Goal: Download file/media

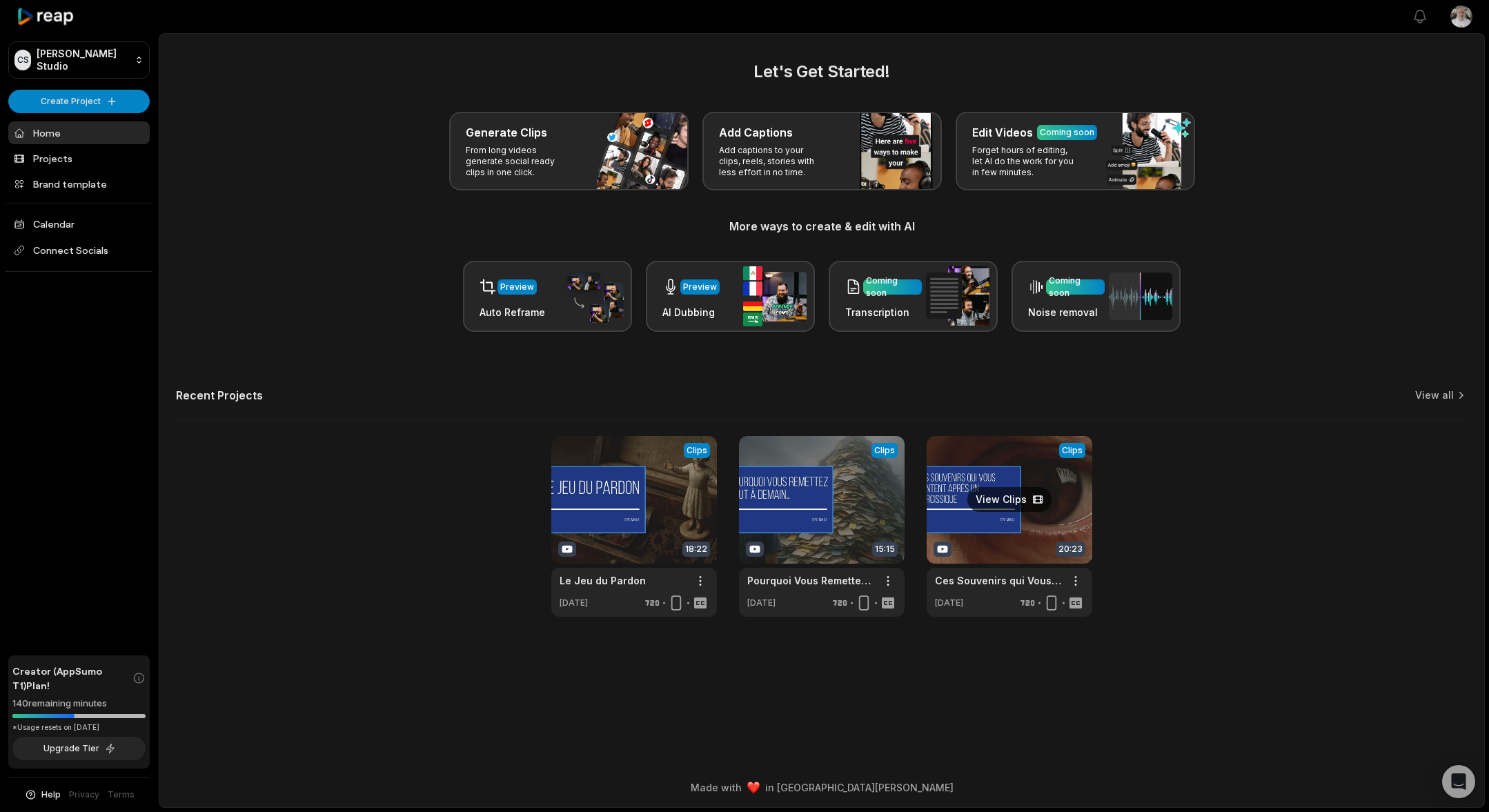
click at [1040, 475] on link at bounding box center [1009, 526] width 166 height 181
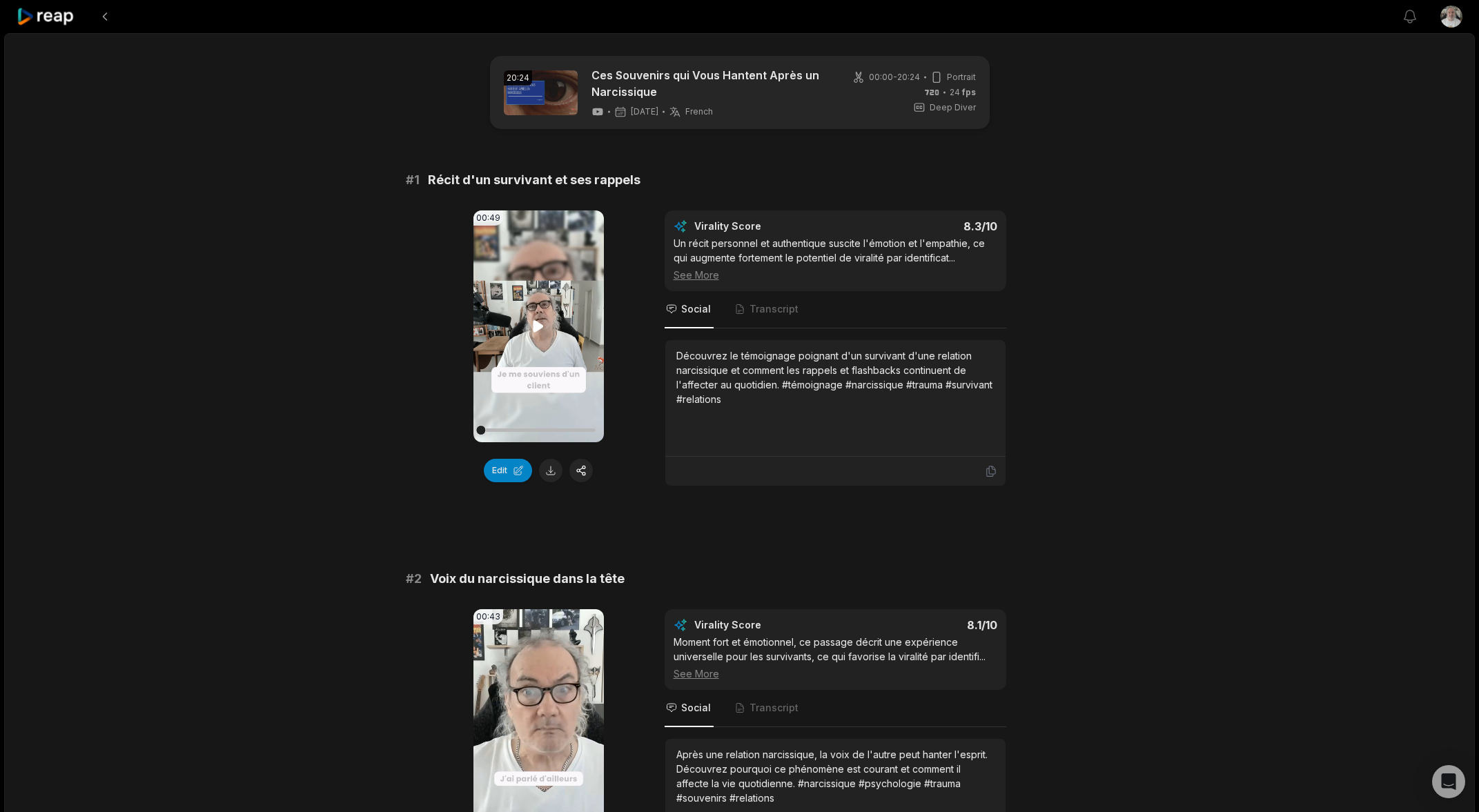
click at [525, 315] on video "Your browser does not support mp4 format." at bounding box center [539, 326] width 130 height 232
click at [535, 320] on icon at bounding box center [538, 326] width 17 height 17
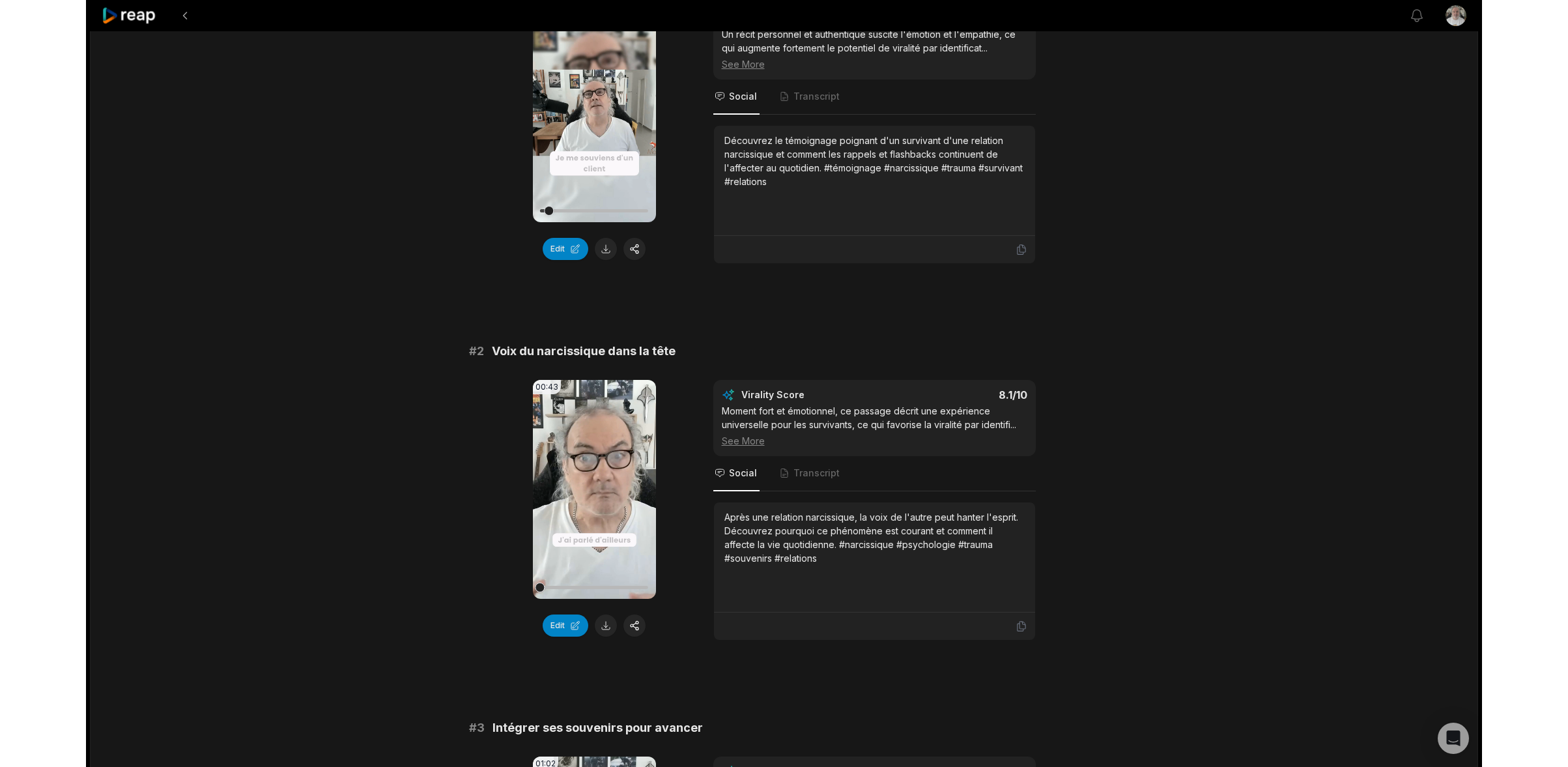
scroll to position [260, 0]
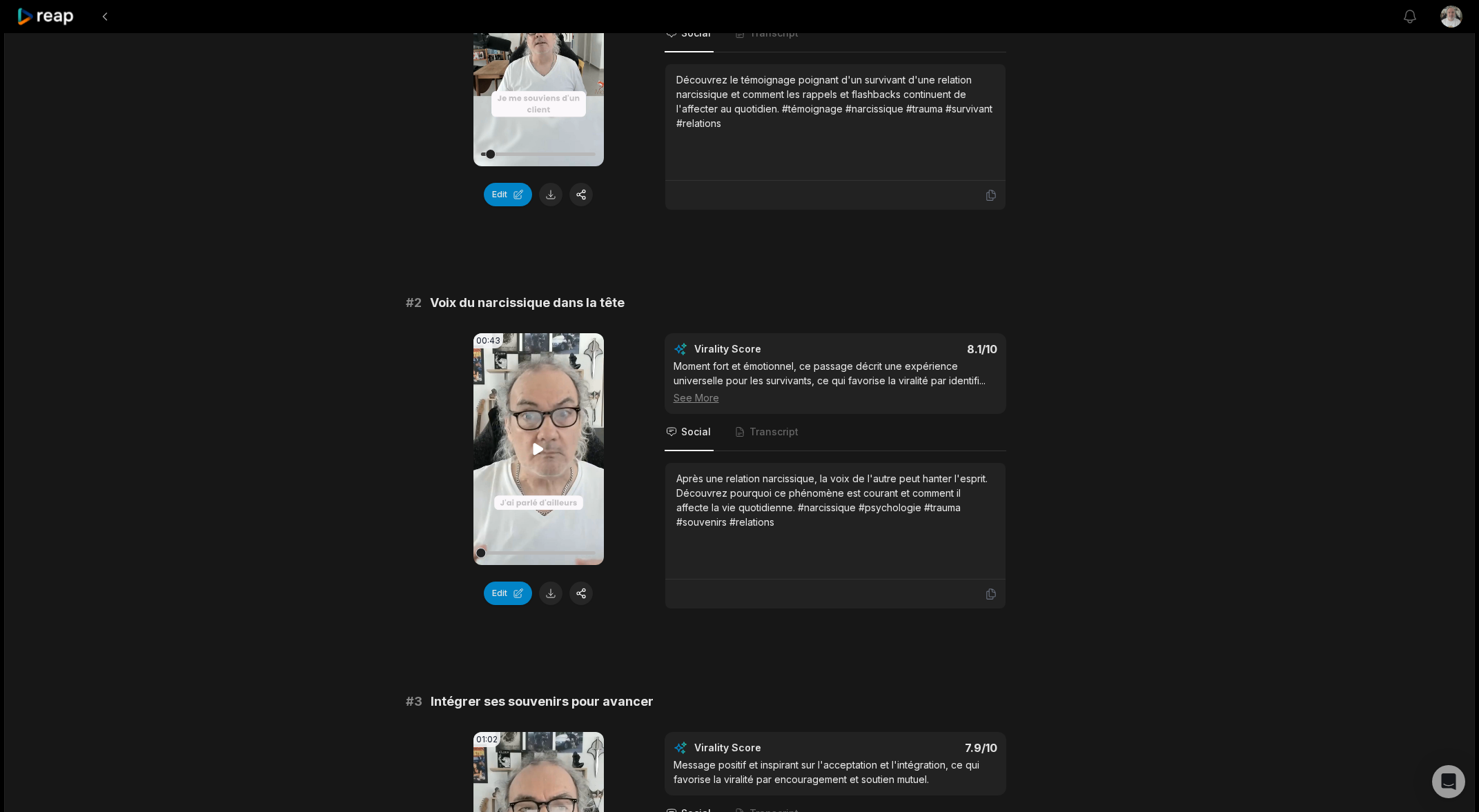
click at [533, 447] on icon at bounding box center [538, 449] width 10 height 12
drag, startPoint x: 490, startPoint y: 553, endPoint x: 474, endPoint y: 554, distance: 16.0
click at [474, 554] on div "00:43 Your browser does not support mp4 format." at bounding box center [539, 449] width 130 height 232
drag, startPoint x: 488, startPoint y: 552, endPoint x: 469, endPoint y: 551, distance: 19.0
click at [470, 551] on div "00:43 Your browser does not support mp4 format. Edit Virality Score 8.1 /10 Mom…" at bounding box center [740, 471] width 668 height 276
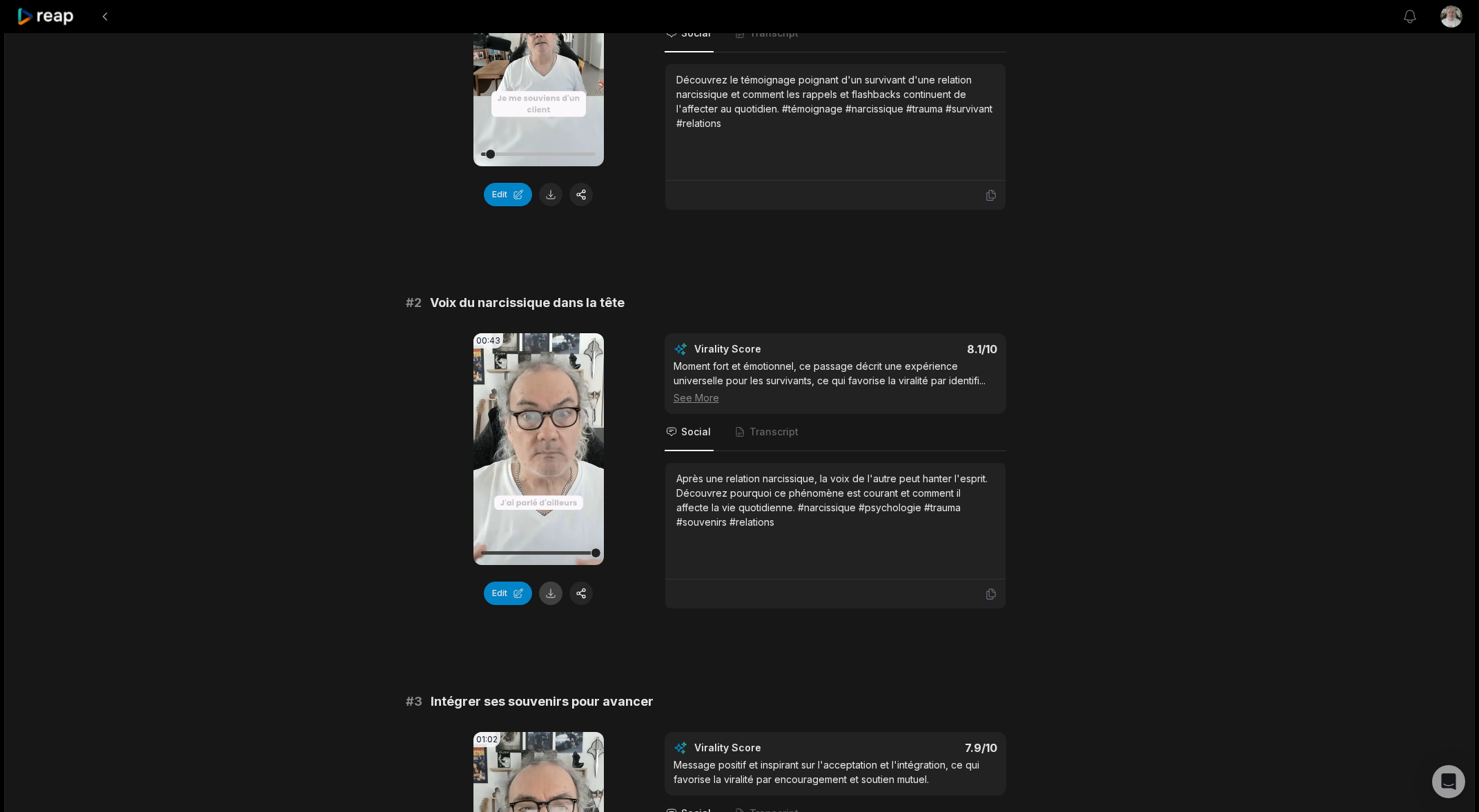
click at [545, 600] on button at bounding box center [551, 594] width 24 height 24
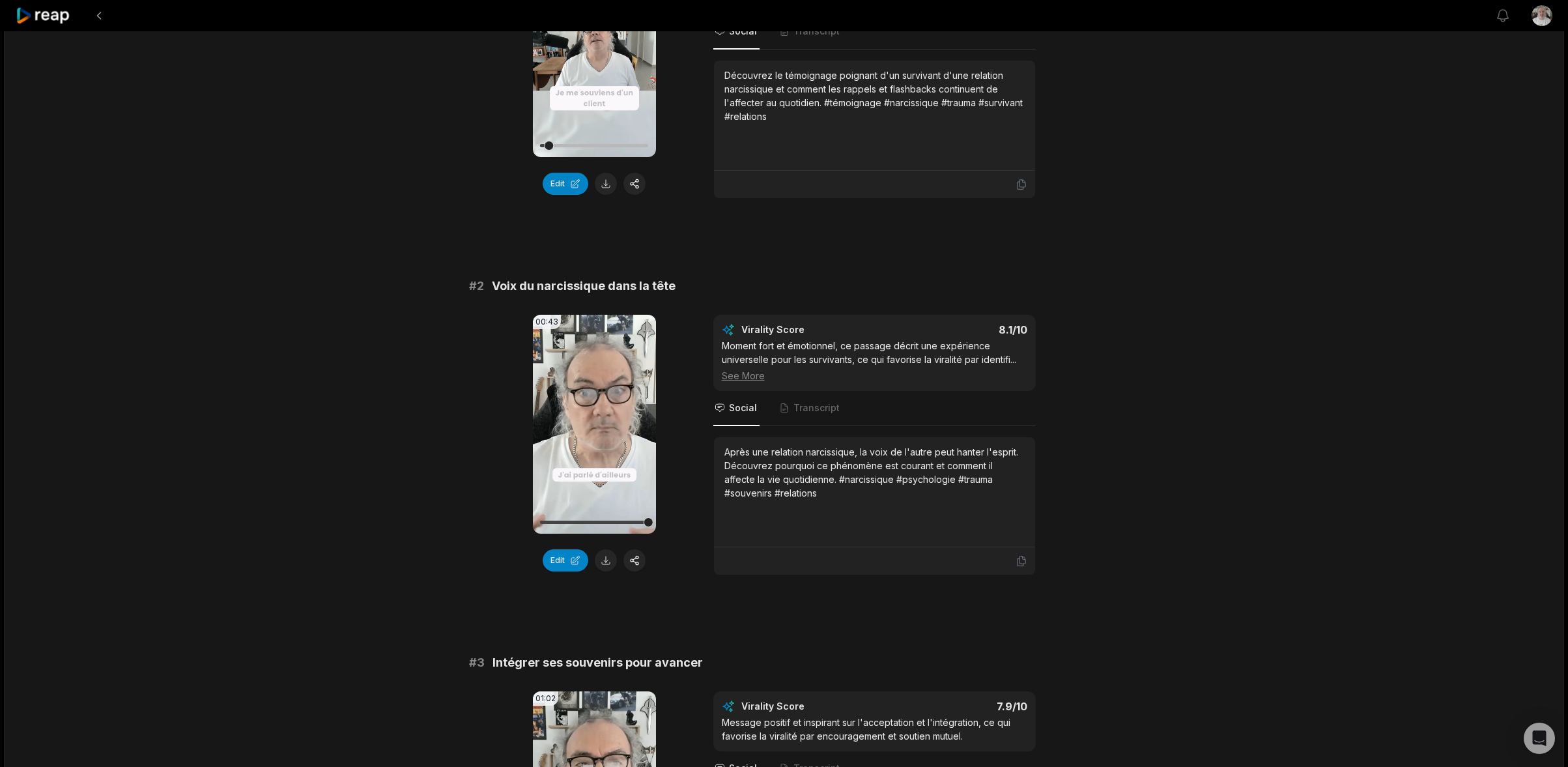
drag, startPoint x: 785, startPoint y: 496, endPoint x: 719, endPoint y: 451, distance: 79.9
click at [719, 451] on div "Après une relation narcissique, la voix de l'autre peut hanter l'esprit. Découv…" at bounding box center [875, 492] width 321 height 110
copy div "Après une relation narcissique, la voix de l'autre peut hanter l'esprit. Découv…"
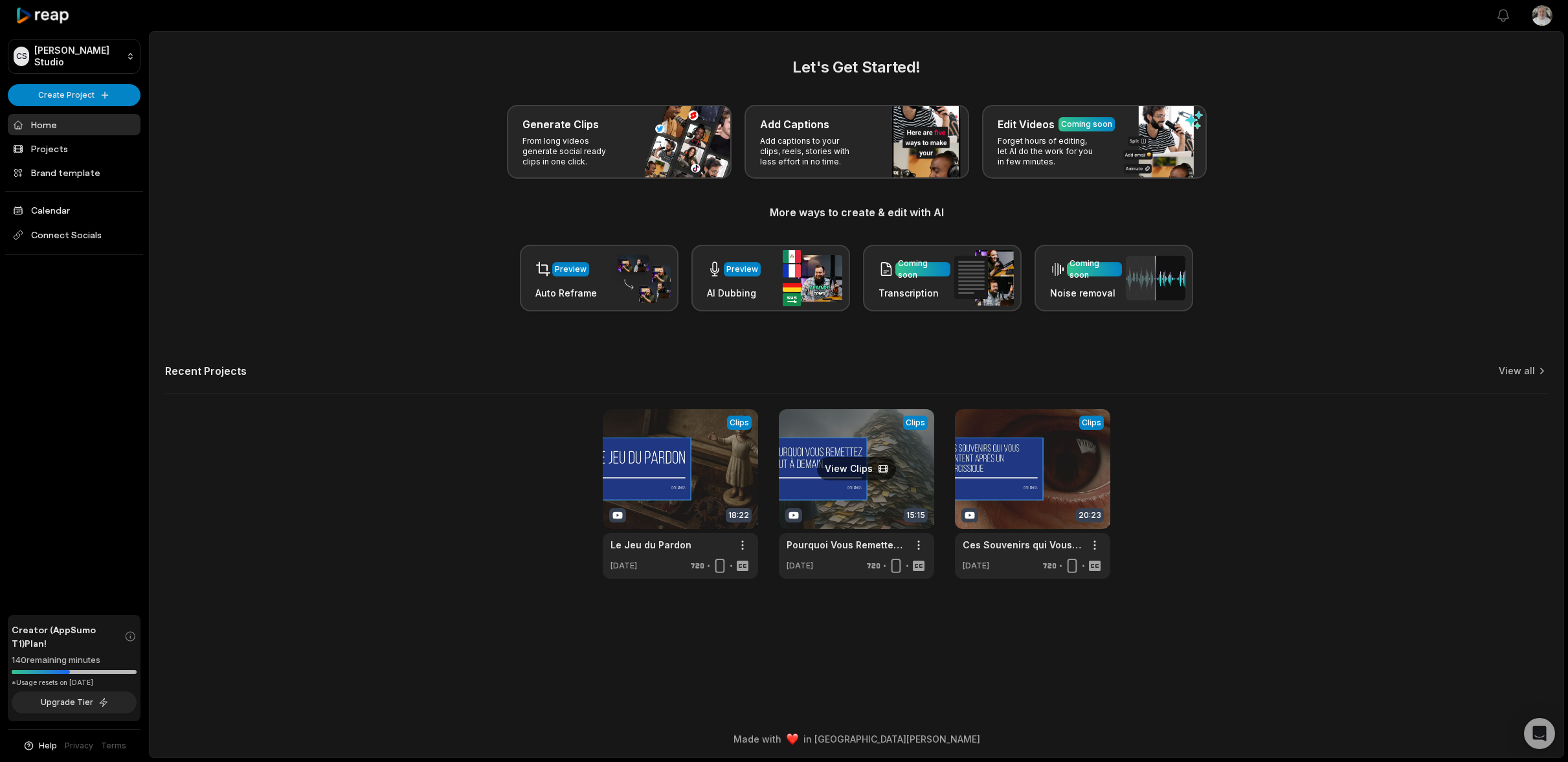
click at [848, 448] on link at bounding box center [857, 494] width 156 height 170
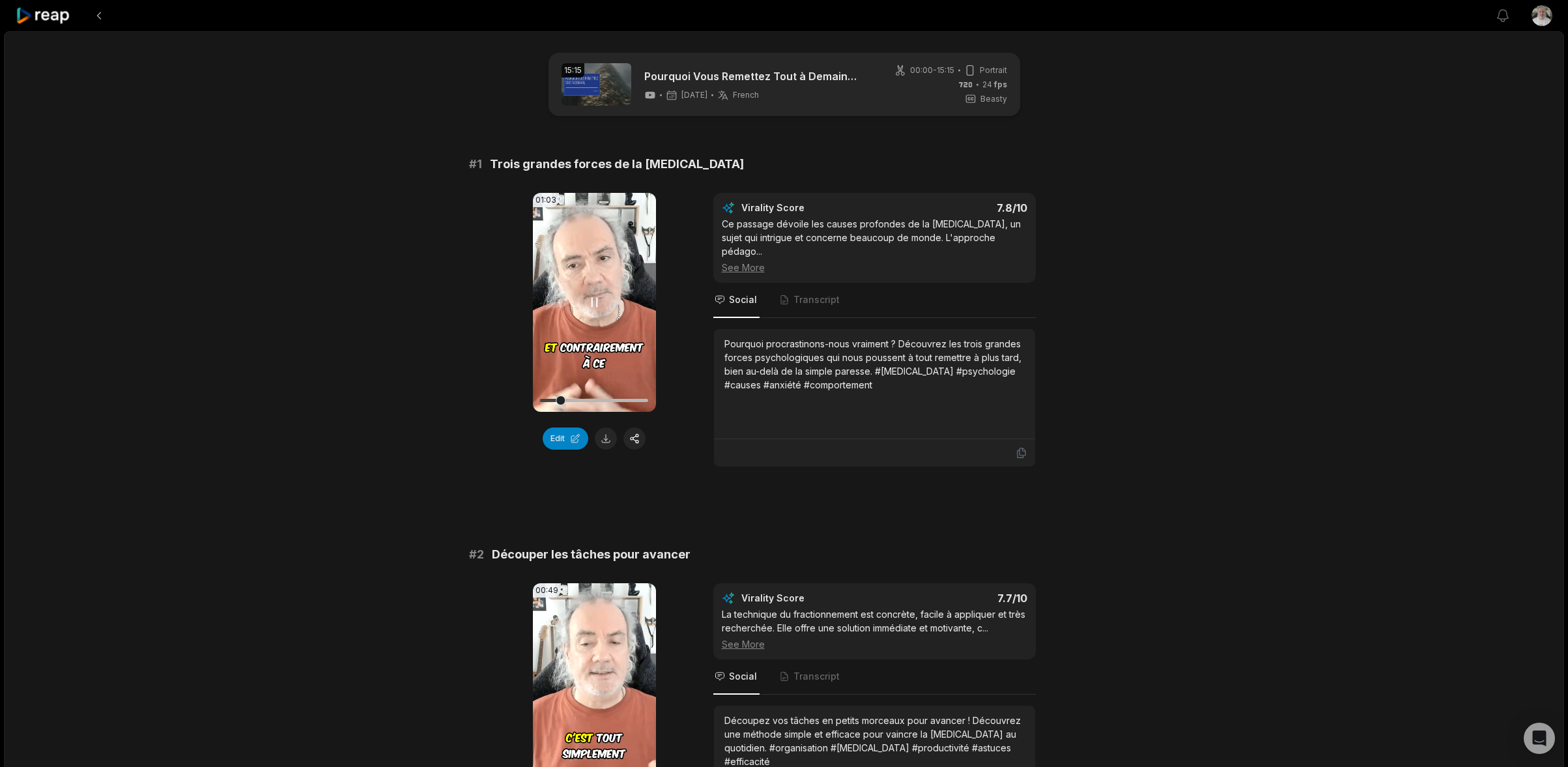
click at [579, 356] on video "Your browser does not support mp4 format." at bounding box center [594, 302] width 123 height 219
click at [586, 631] on video "Your browser does not support mp4 format." at bounding box center [594, 693] width 123 height 219
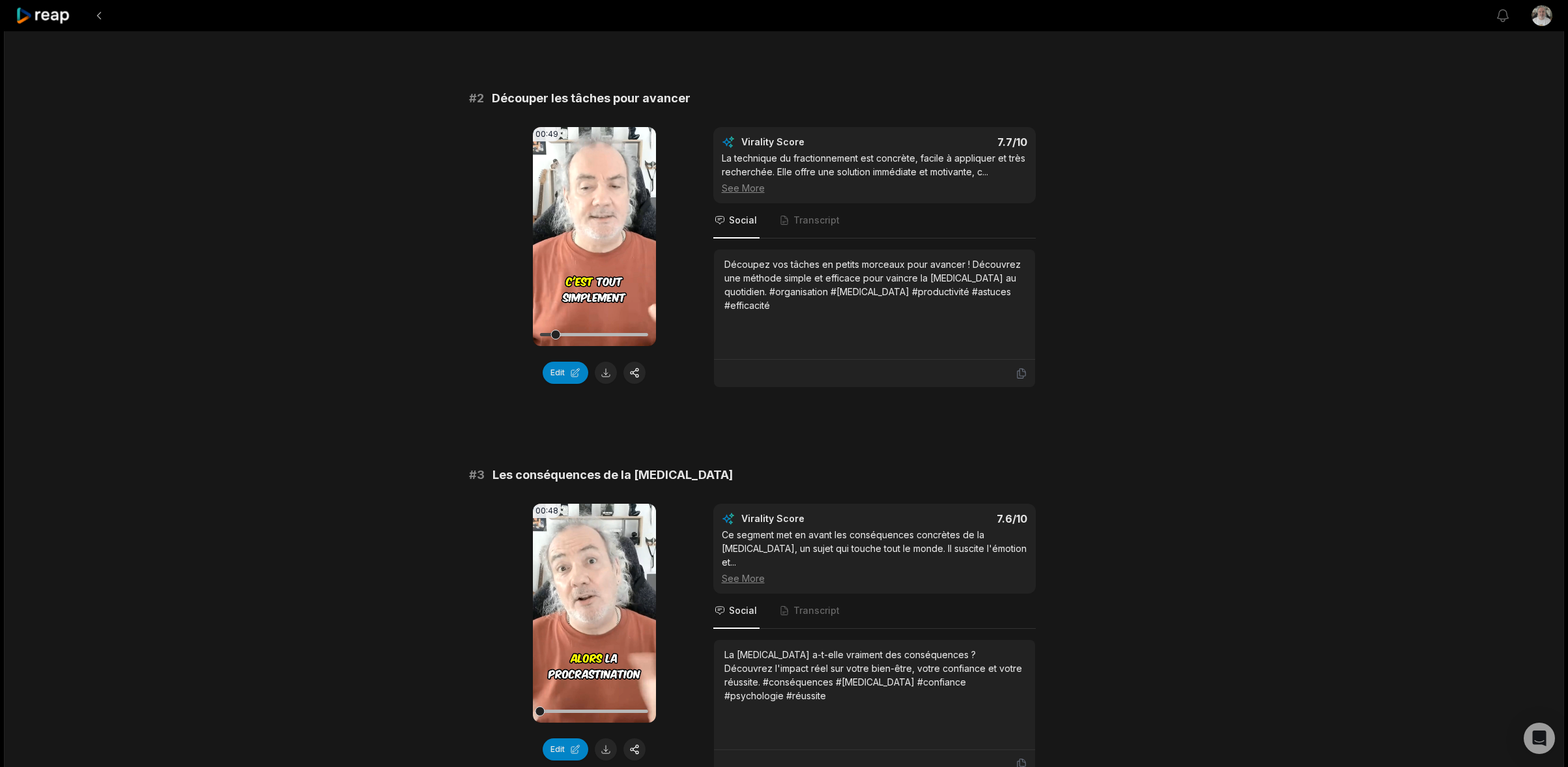
scroll to position [391, 0]
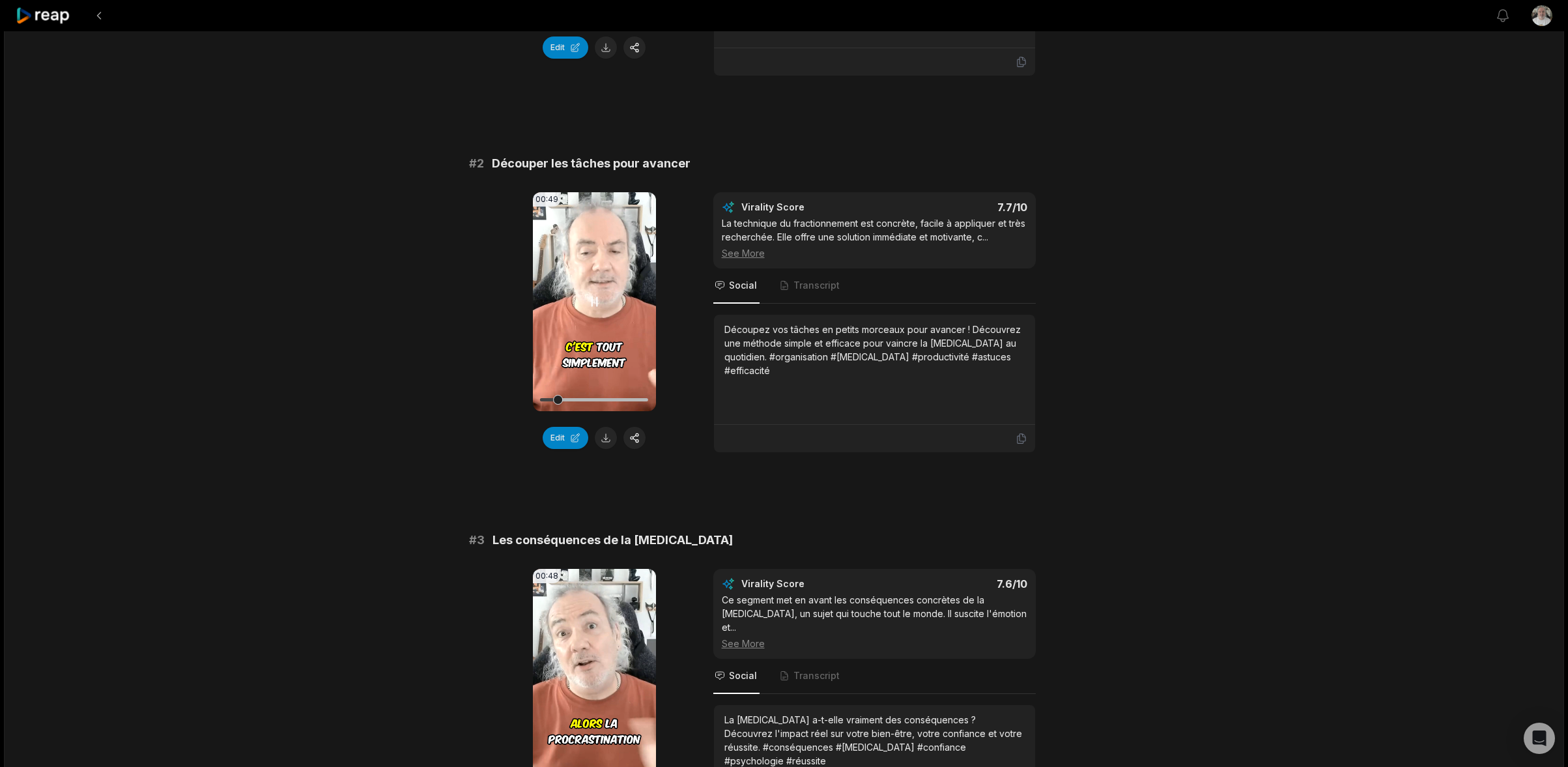
click at [594, 294] on icon at bounding box center [594, 302] width 16 height 16
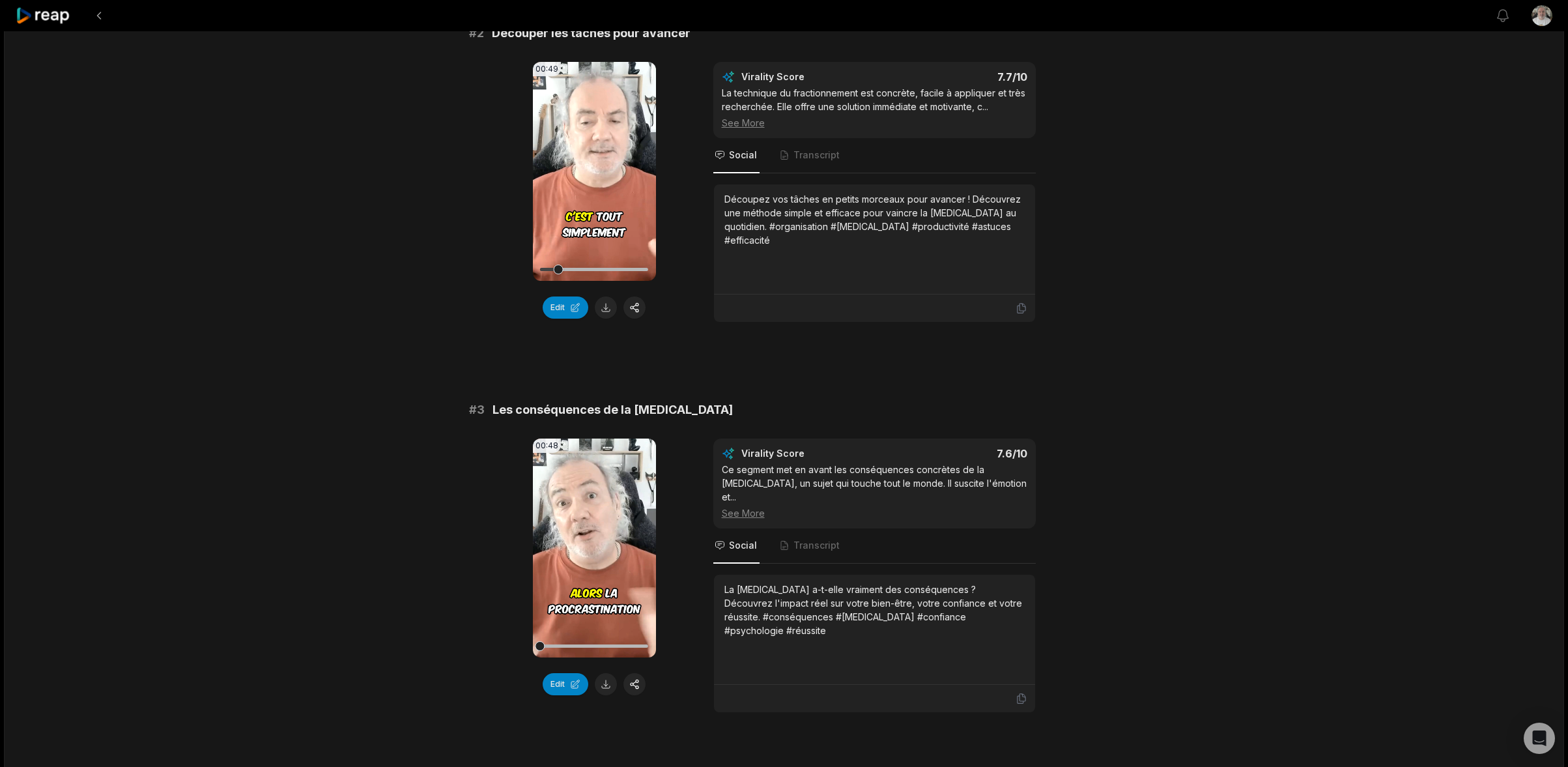
scroll to position [586, 0]
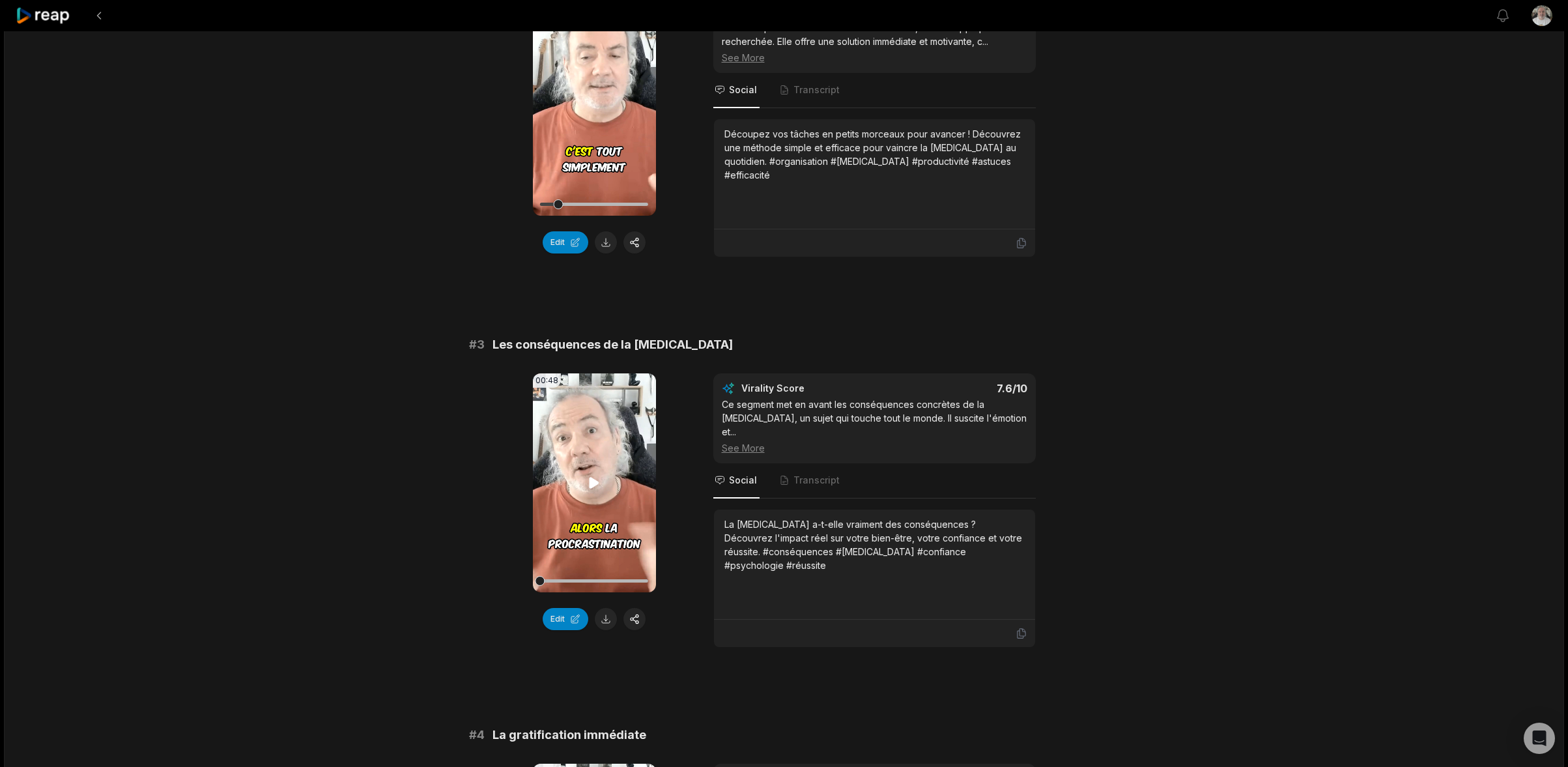
click at [604, 465] on video "Your browser does not support mp4 format." at bounding box center [594, 483] width 123 height 219
click at [602, 608] on button at bounding box center [606, 619] width 22 height 22
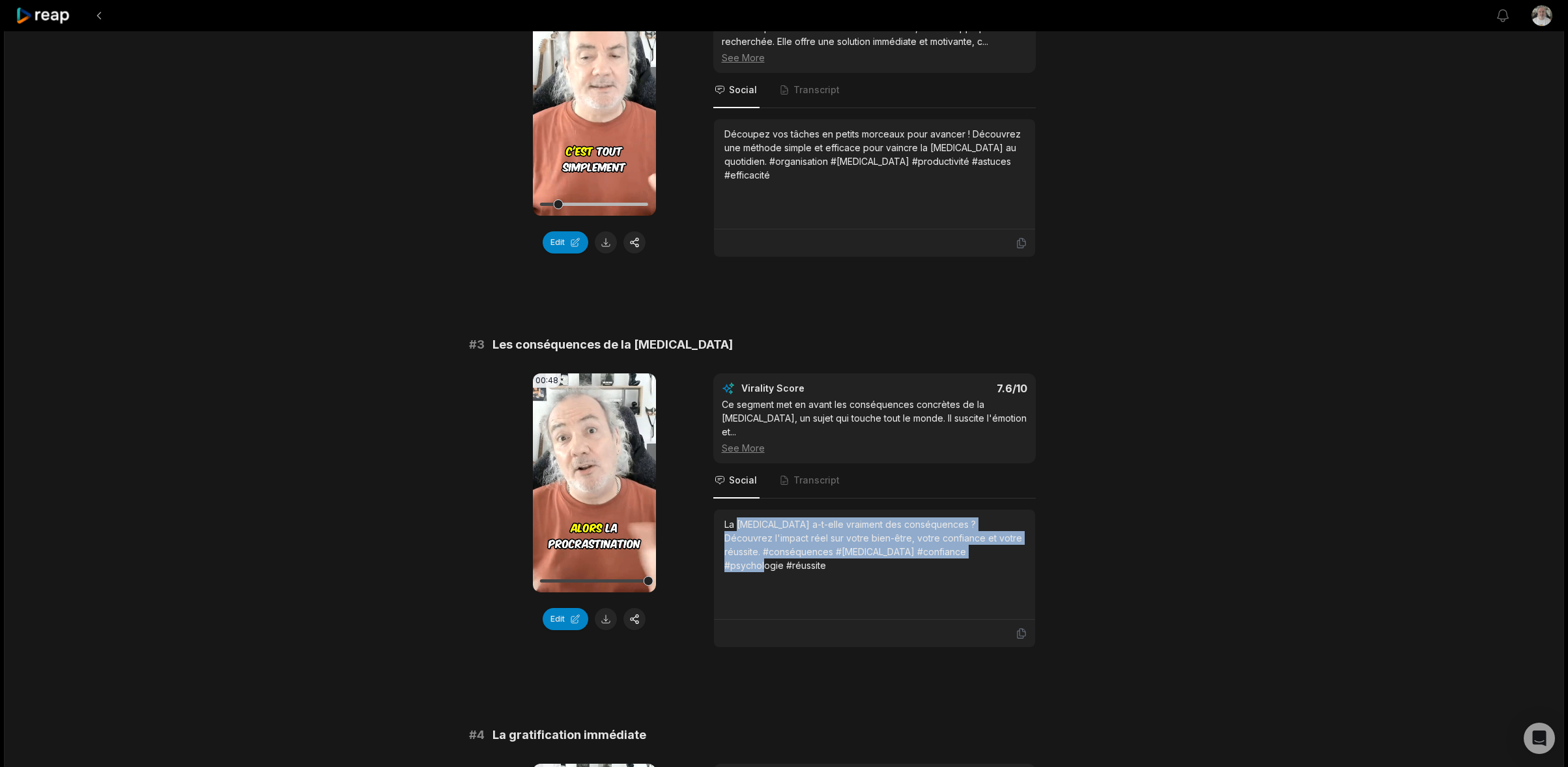
drag, startPoint x: 951, startPoint y: 551, endPoint x: 736, endPoint y: 498, distance: 221.4
click at [736, 510] on div "La procrastination a-t-elle vraiment des conséquences ? Découvrez l'impact réel…" at bounding box center [875, 565] width 321 height 110
click at [786, 535] on div "La procrastination a-t-elle vraiment des conséquences ? Découvrez l'impact réel…" at bounding box center [875, 545] width 300 height 55
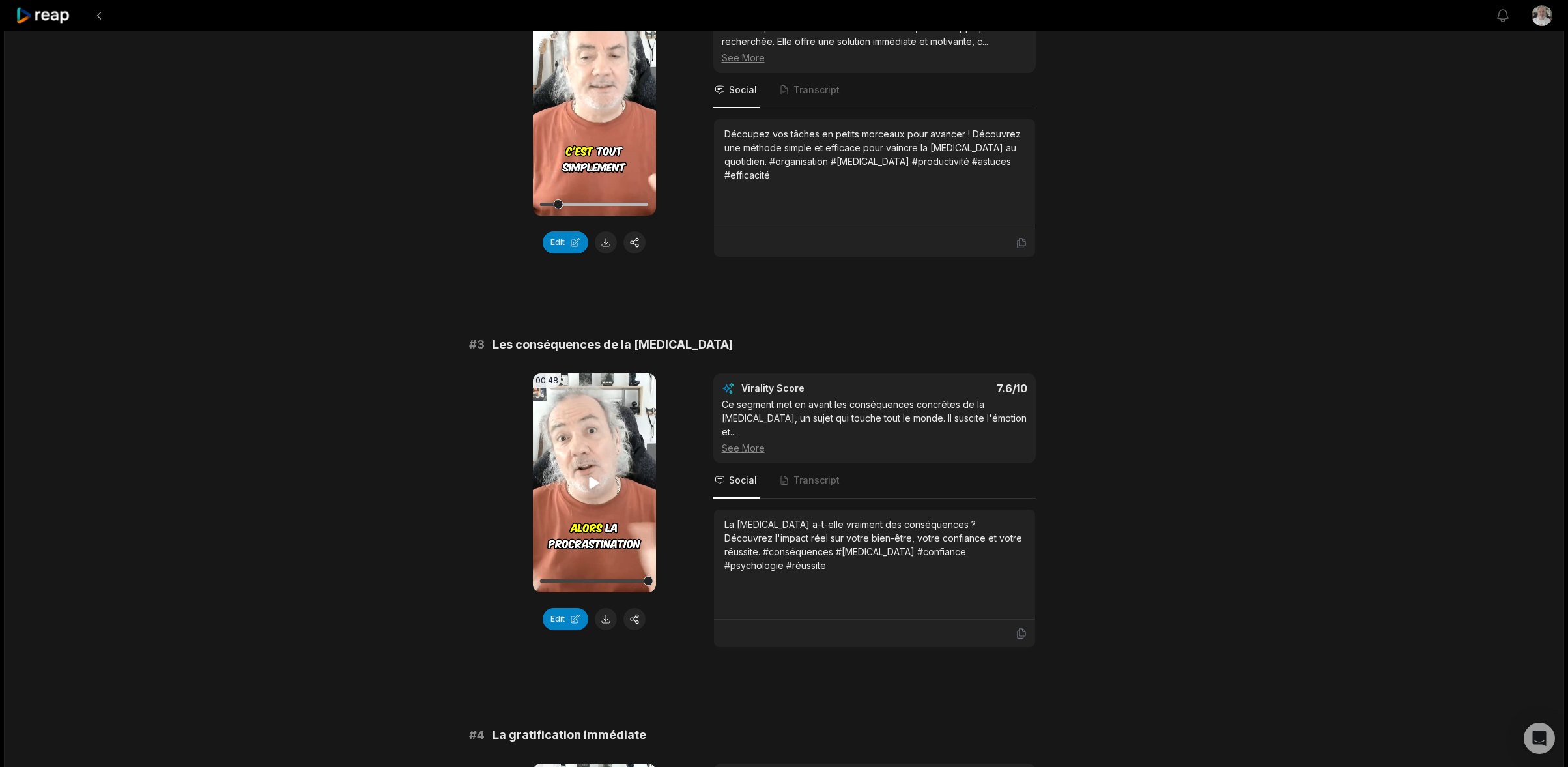
drag, startPoint x: 1026, startPoint y: 537, endPoint x: 652, endPoint y: 501, distance: 375.7
click at [661, 503] on div "00:48 Your browser does not support mp4 format. Edit Virality Score 7.6 /10 Ce …" at bounding box center [784, 510] width 631 height 274
click at [721, 513] on div "La procrastination a-t-elle vraiment des conséquences ? Découvrez l'impact réel…" at bounding box center [875, 565] width 321 height 110
click at [1023, 620] on div at bounding box center [875, 634] width 321 height 27
click at [1023, 627] on icon at bounding box center [1022, 633] width 12 height 12
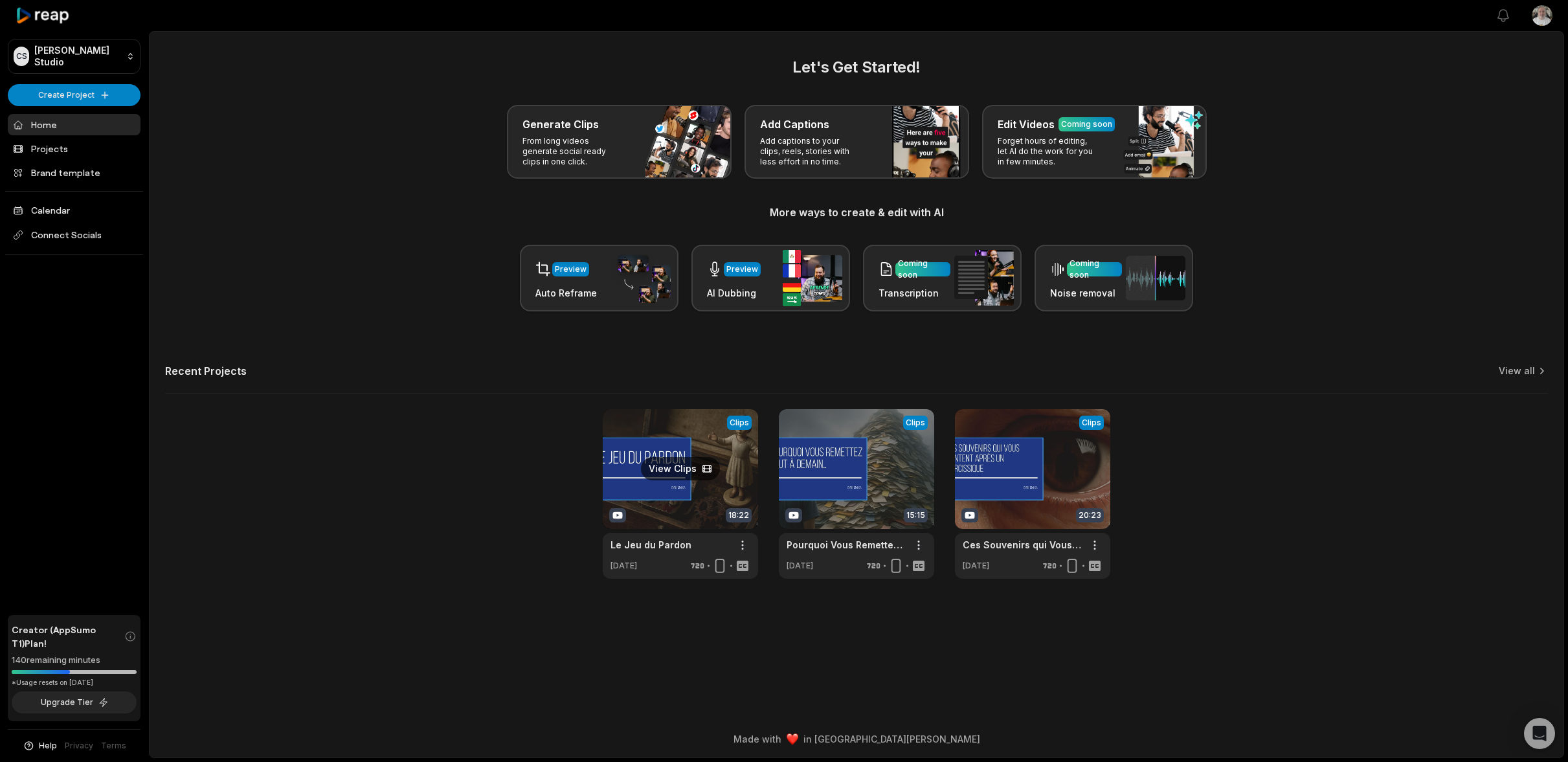
click at [680, 455] on link at bounding box center [680, 494] width 156 height 170
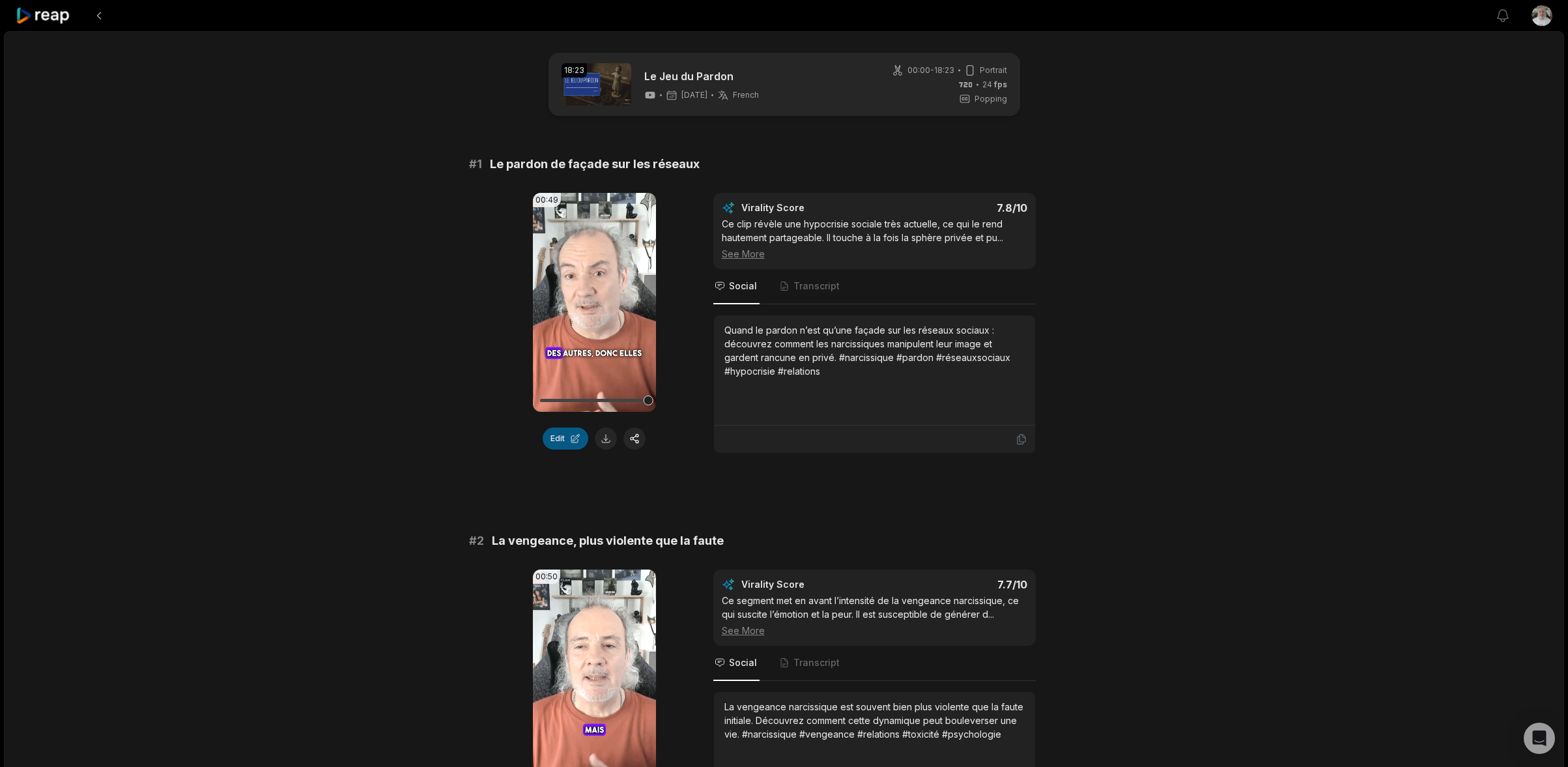
click at [560, 434] on button "Edit" at bounding box center [565, 439] width 46 height 22
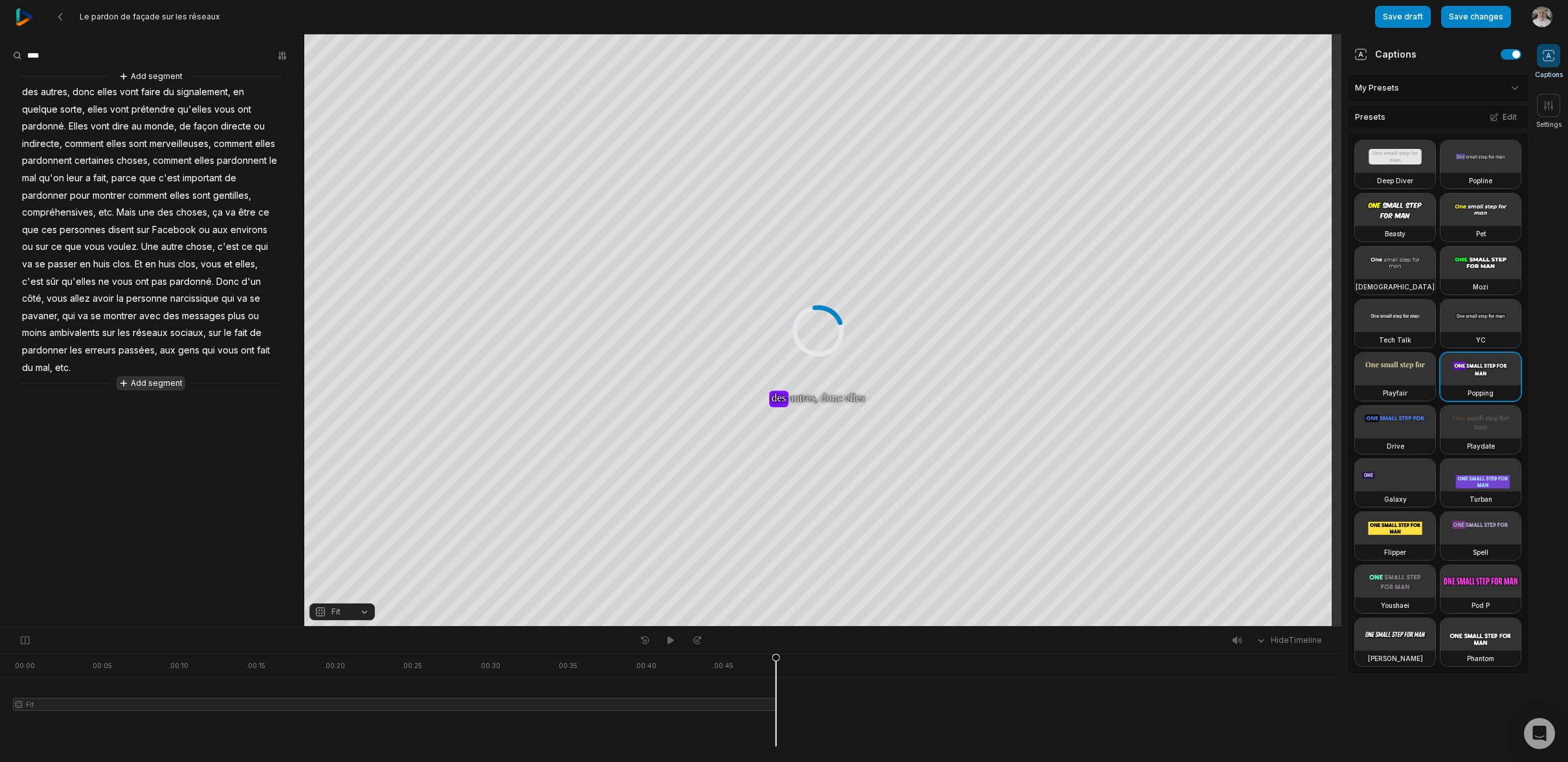
click at [154, 376] on button "Add segment" at bounding box center [151, 383] width 68 height 14
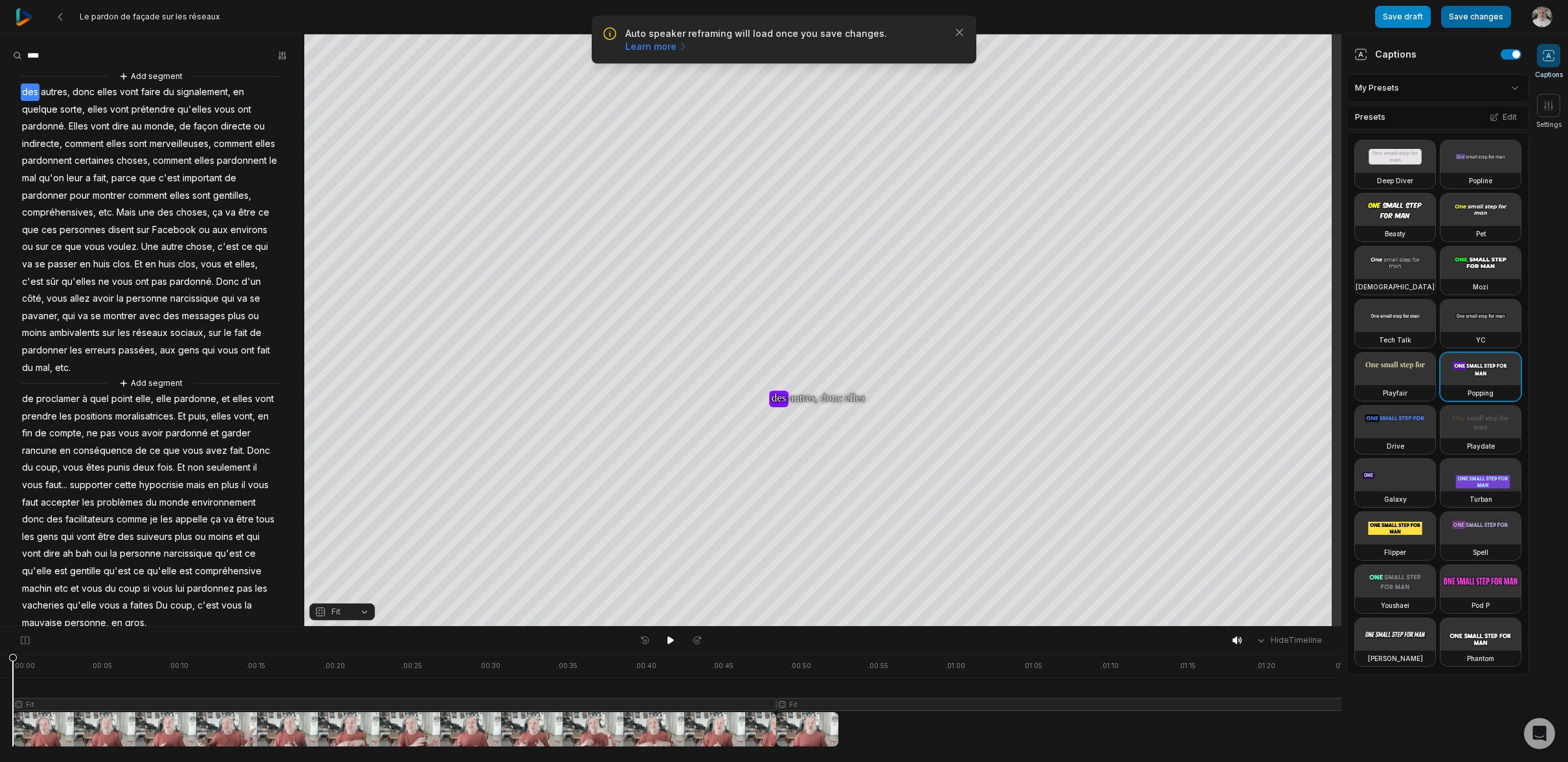
click at [1488, 13] on button "Save changes" at bounding box center [1477, 17] width 70 height 22
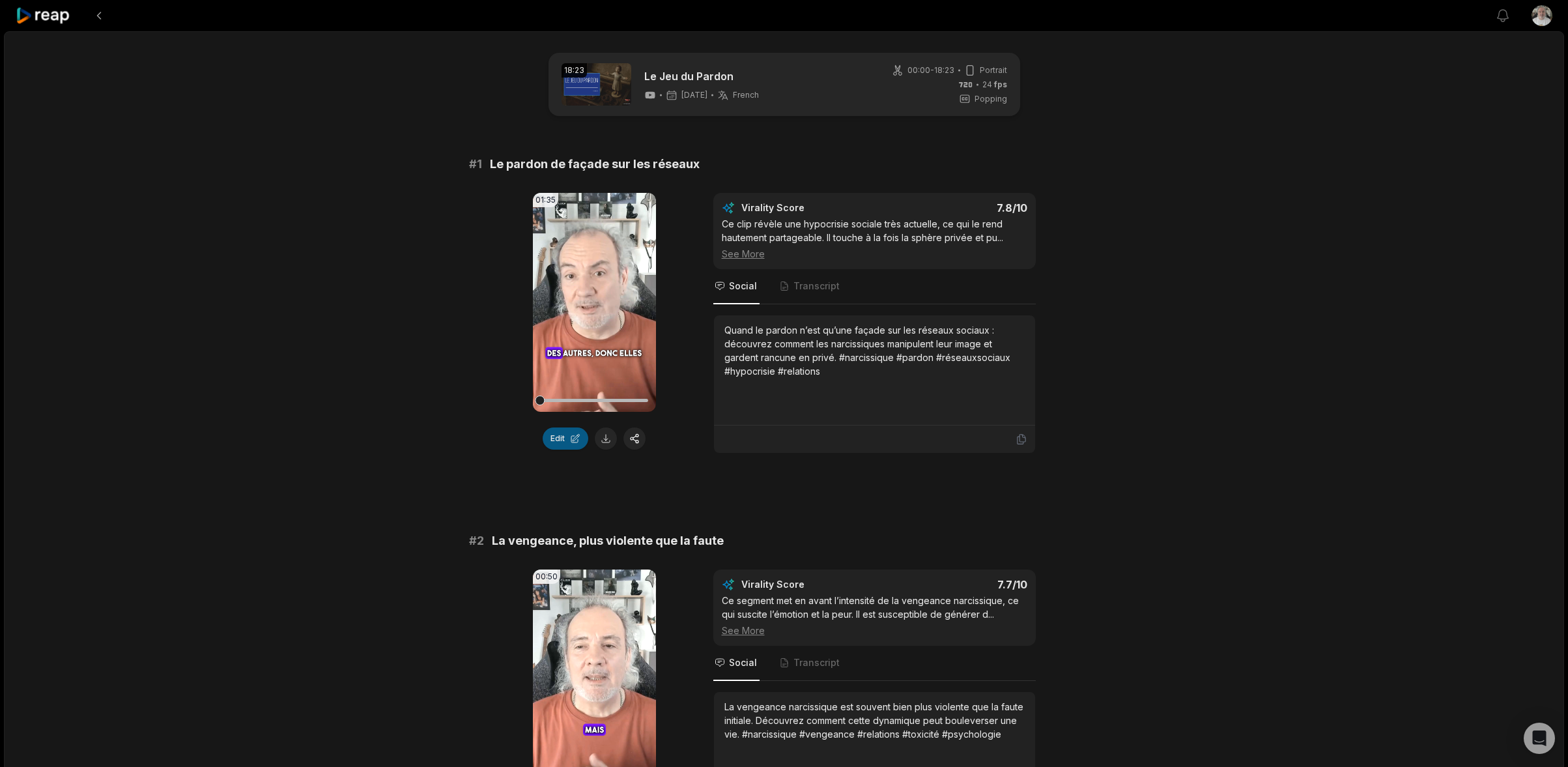
click at [572, 435] on button "Edit" at bounding box center [565, 439] width 46 height 22
click at [587, 307] on icon at bounding box center [594, 303] width 16 height 16
click at [593, 299] on icon at bounding box center [594, 303] width 16 height 16
click at [593, 294] on video "Your browser does not support mp4 format." at bounding box center [594, 302] width 123 height 219
click at [574, 296] on video "Your browser does not support mp4 format." at bounding box center [594, 302] width 123 height 219
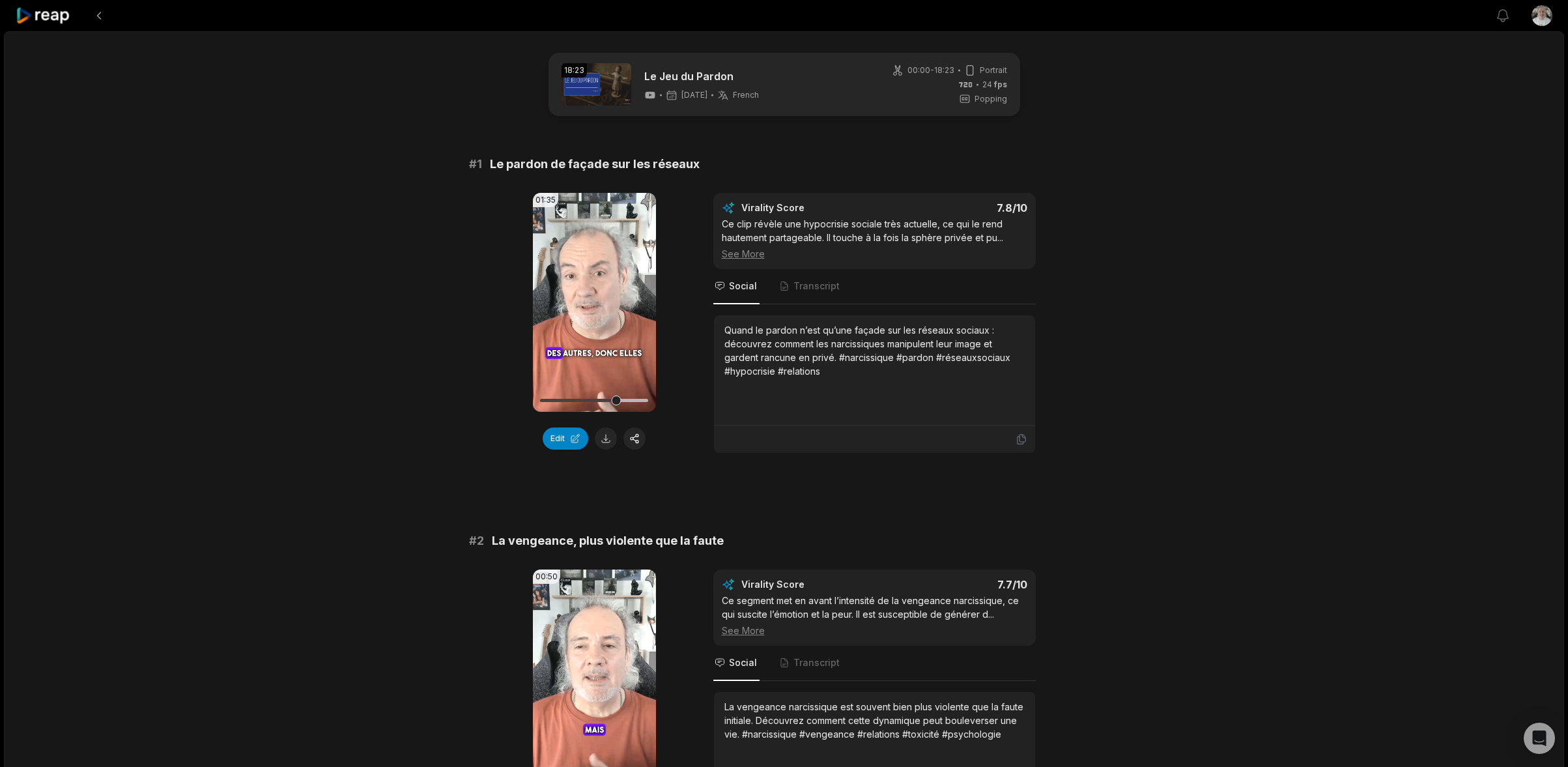
click at [609, 435] on button at bounding box center [606, 439] width 22 height 22
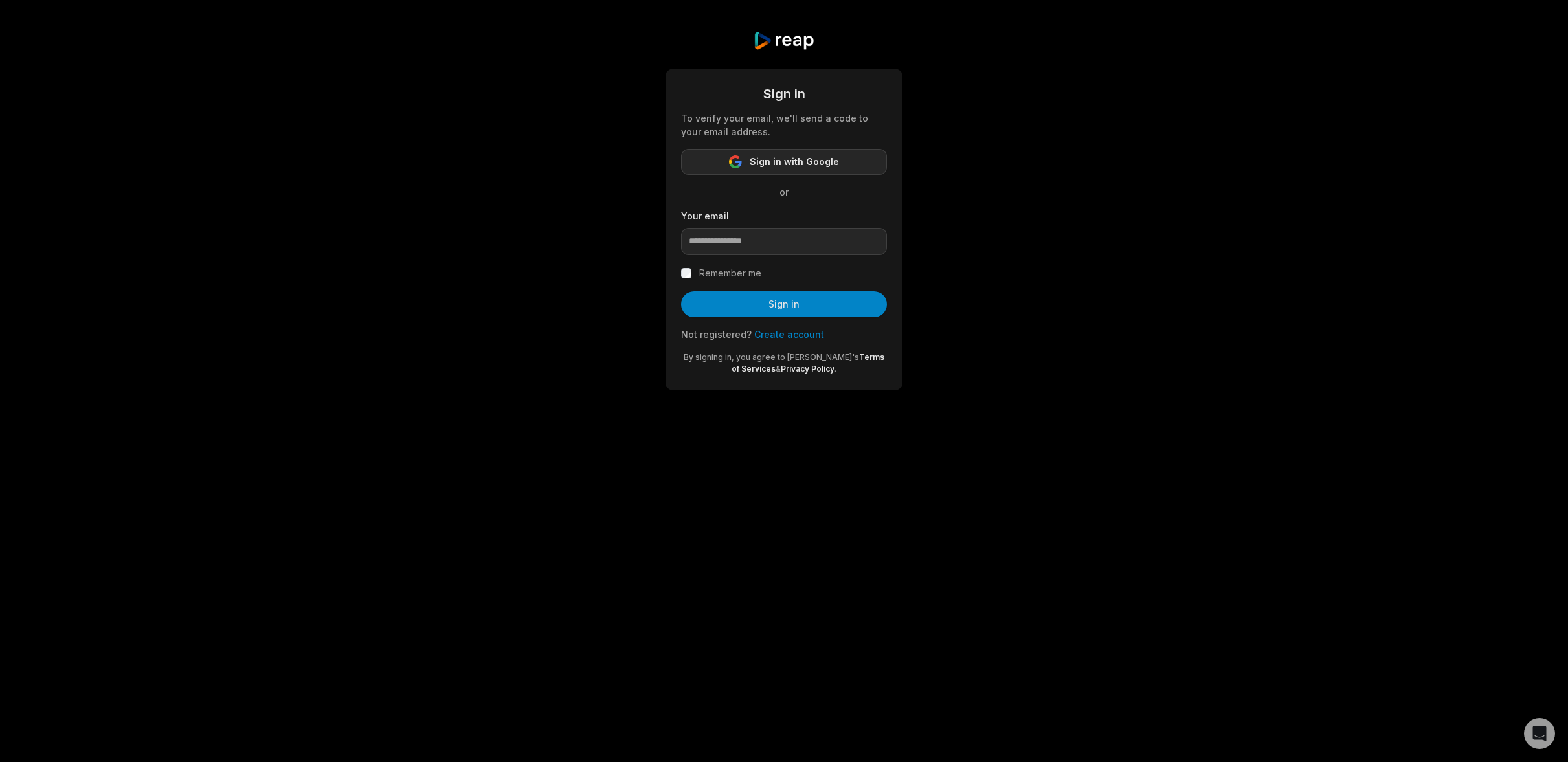
click at [776, 162] on span "Sign in with Google" at bounding box center [795, 162] width 90 height 16
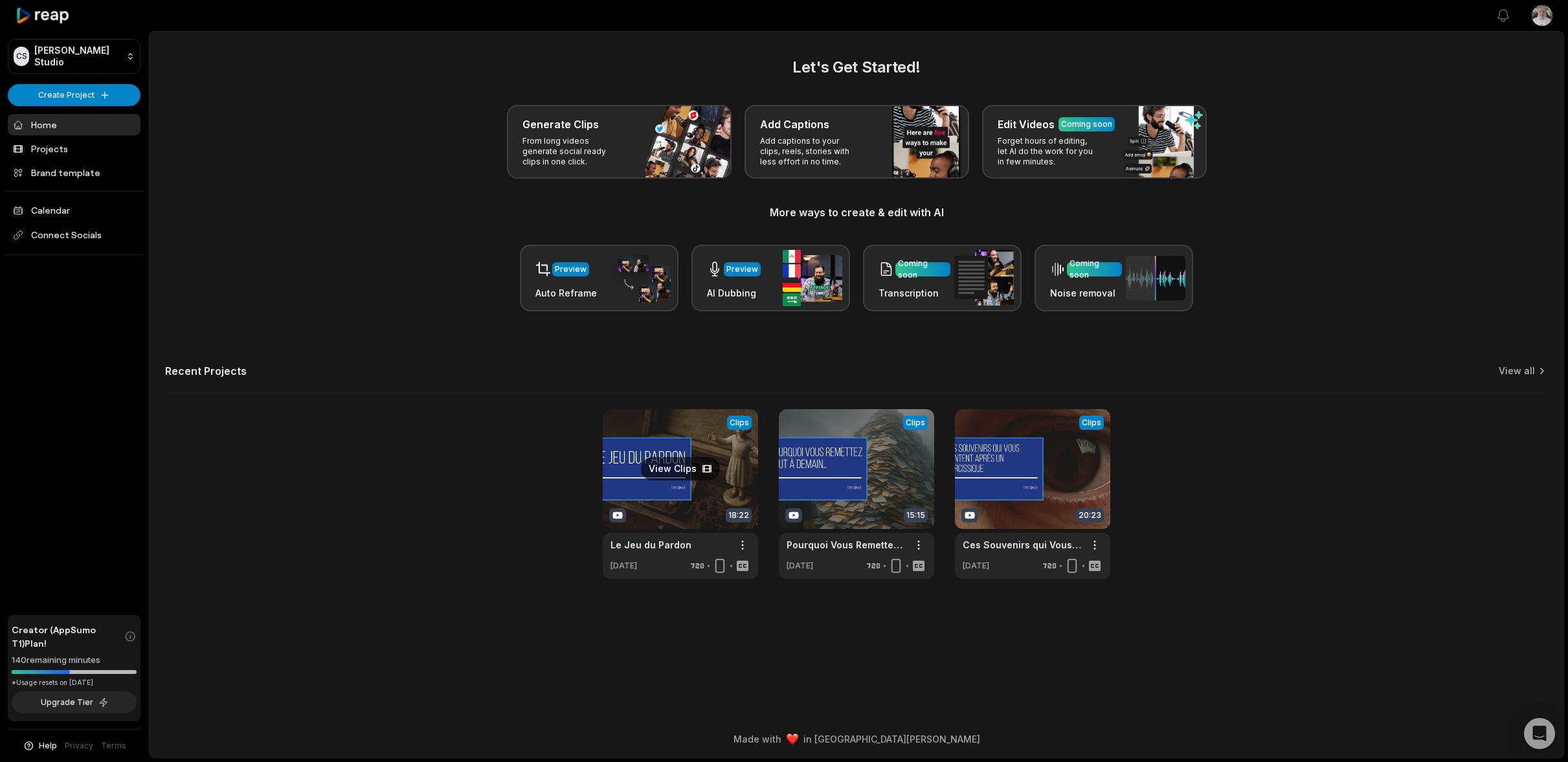
click at [694, 451] on link at bounding box center [680, 494] width 156 height 170
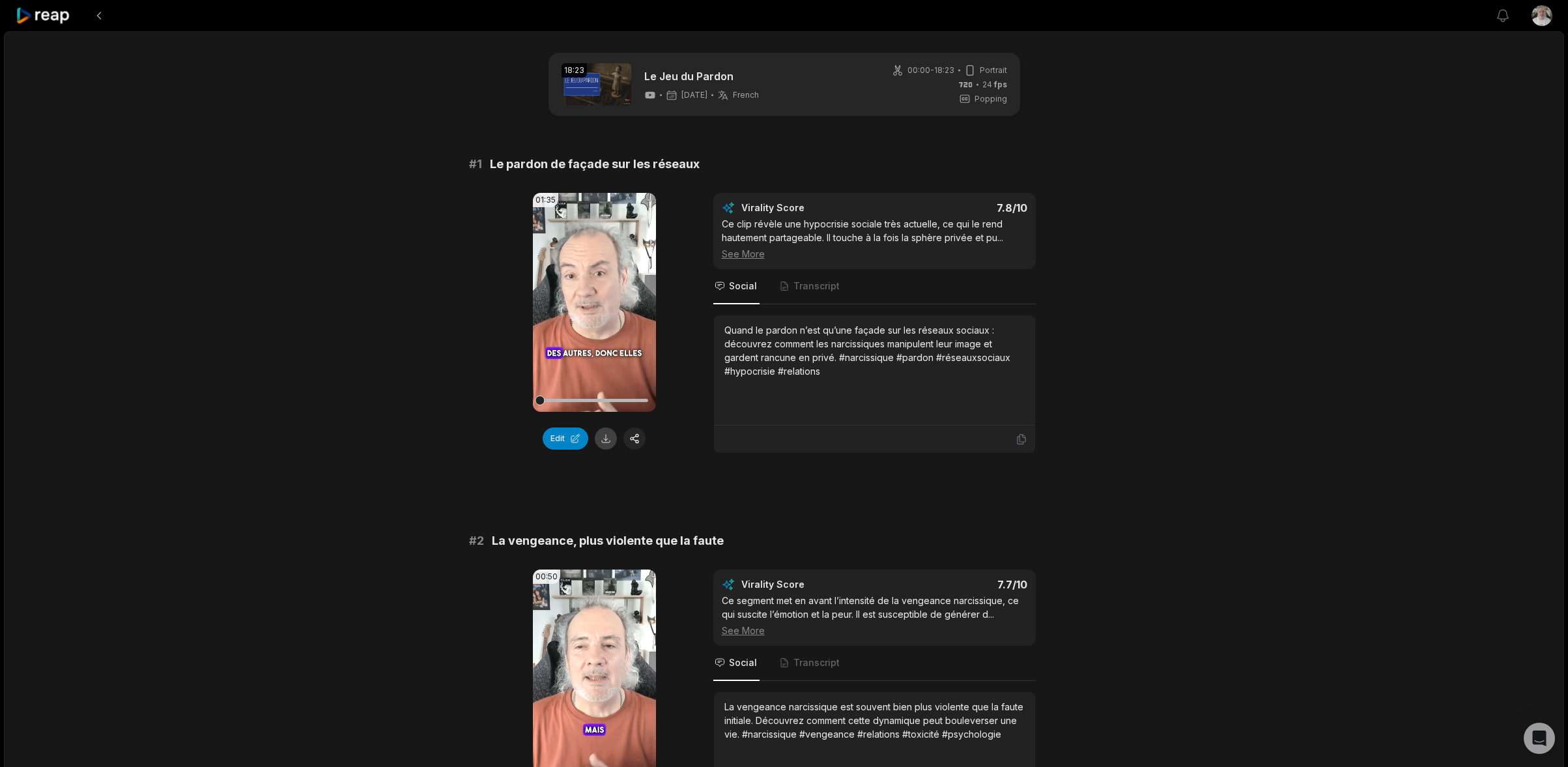
click at [610, 440] on button at bounding box center [606, 439] width 22 height 22
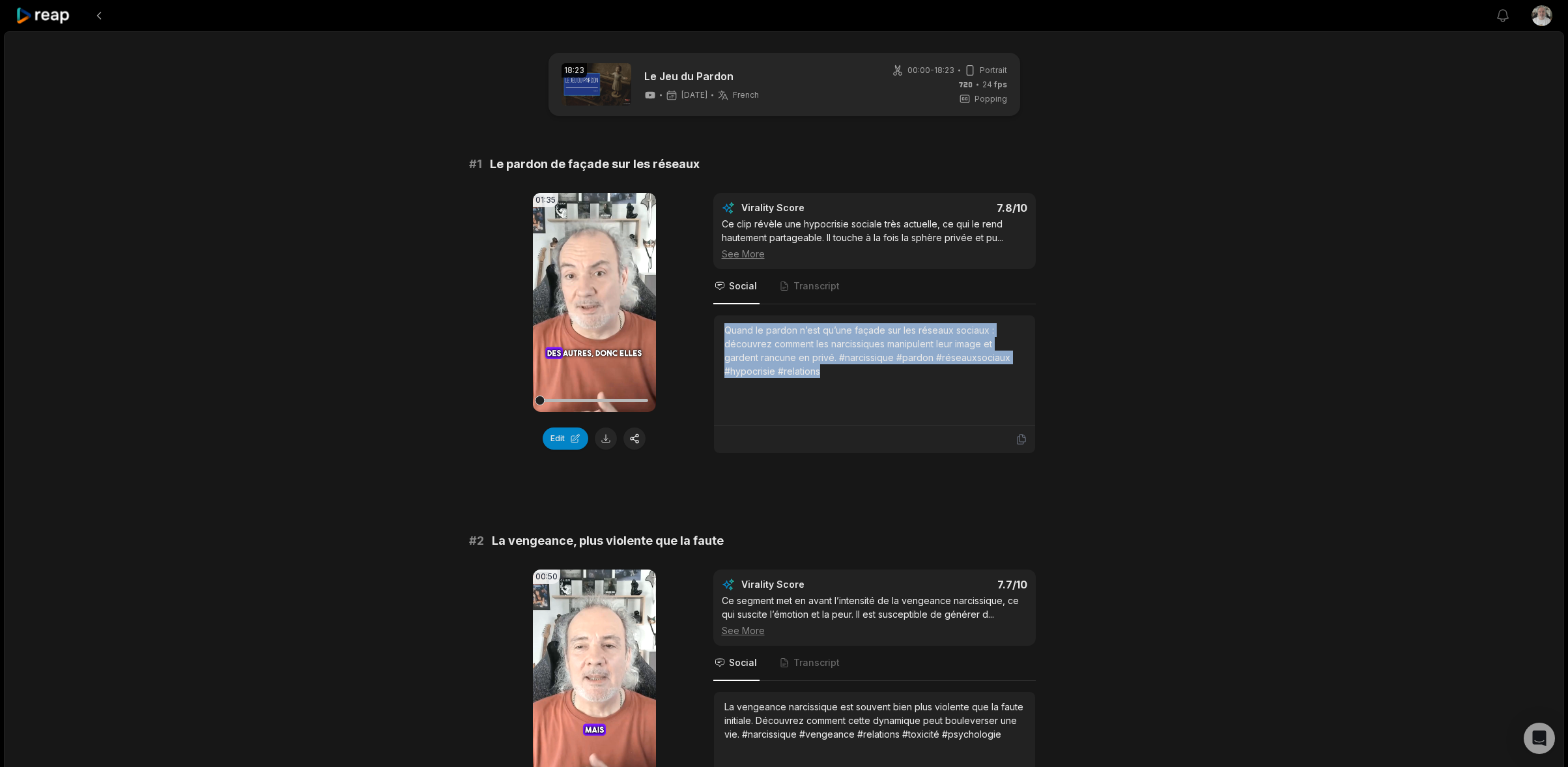
drag, startPoint x: 843, startPoint y: 378, endPoint x: 709, endPoint y: 331, distance: 142.0
click at [709, 331] on div "01:35 Your browser does not support mp4 format. Edit Virality Score 7.8 /10 Ce …" at bounding box center [784, 323] width 631 height 260
copy div "Quand le pardon n’est qu’une façade sur les réseaux sociaux : découvrez comment…"
